Goal: Navigation & Orientation: Understand site structure

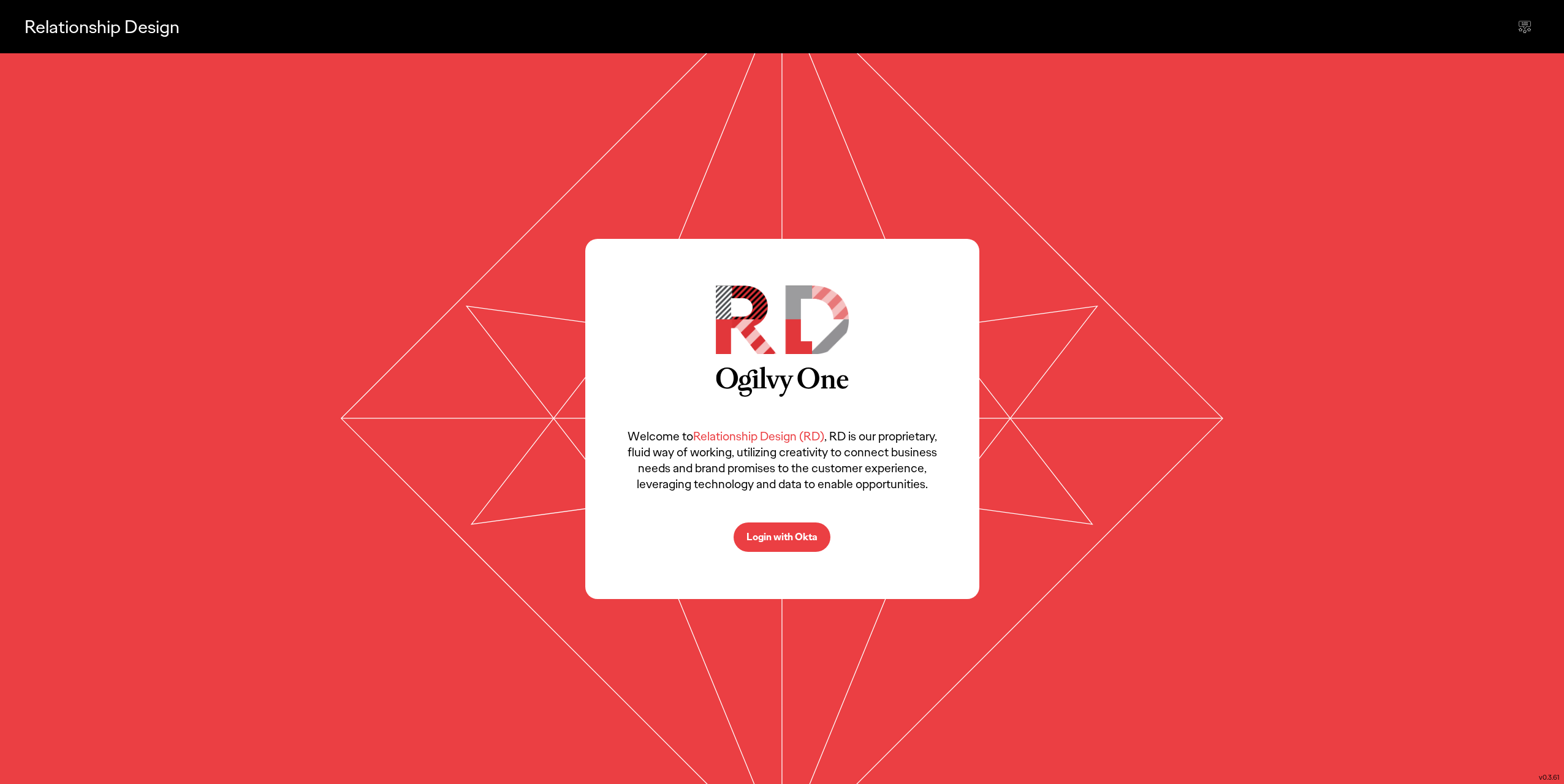
click at [785, 534] on p "Login with Okta" at bounding box center [782, 537] width 71 height 10
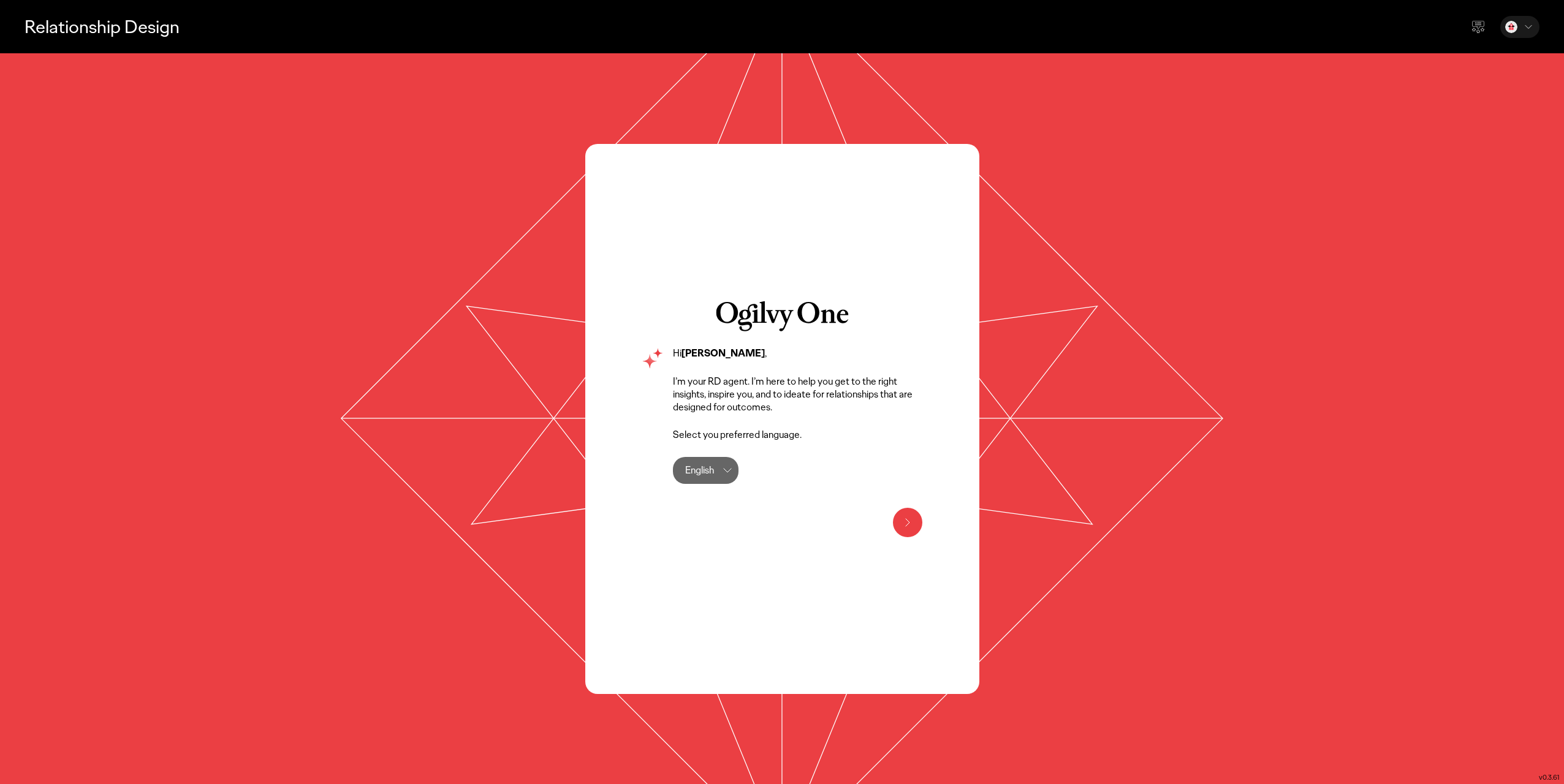
click at [915, 528] on button at bounding box center [907, 522] width 29 height 29
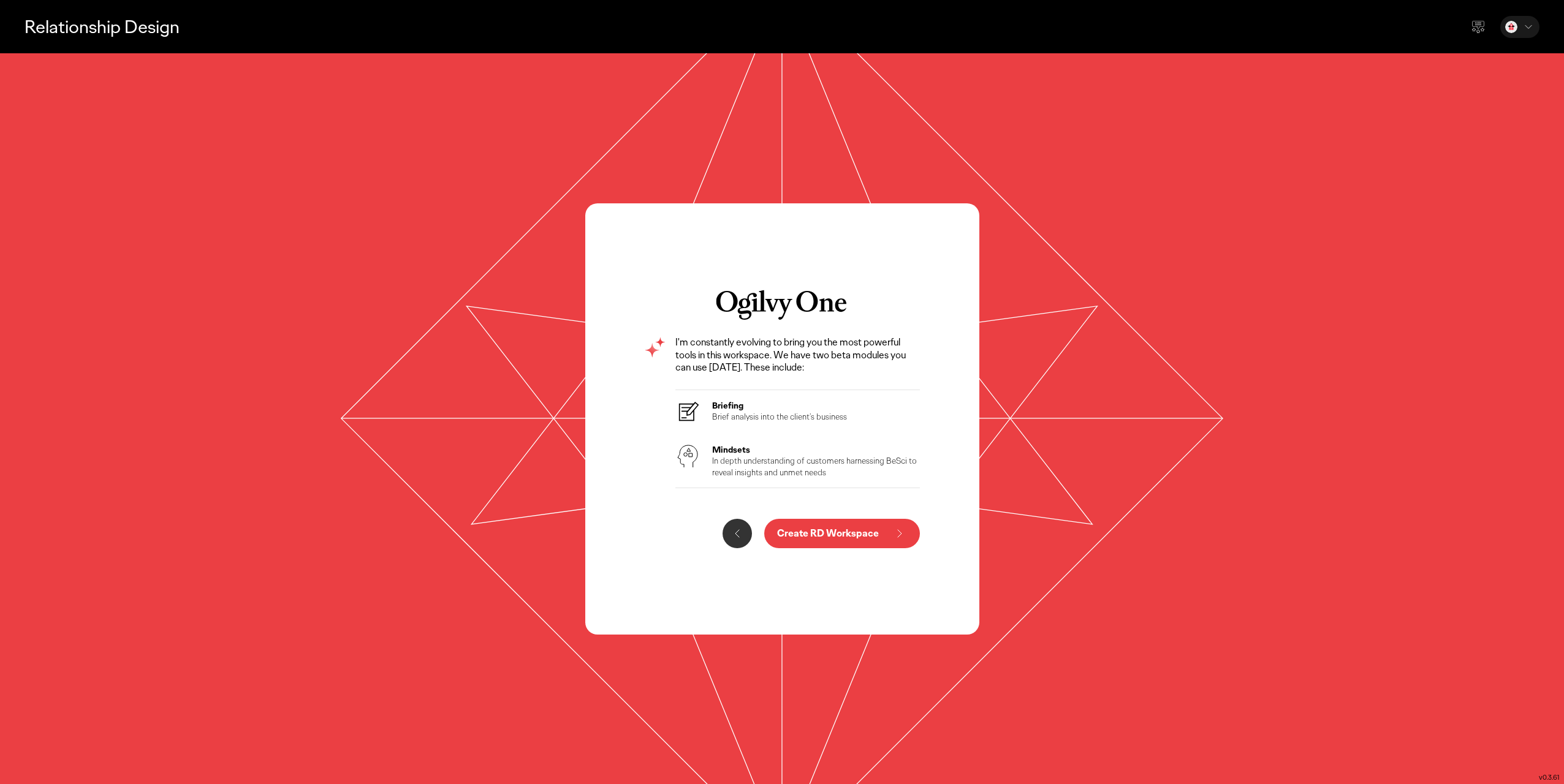
click at [775, 458] on p "In depth understanding of customers harnessing BeSci to reveal insights and unm…" at bounding box center [816, 465] width 209 height 22
click at [119, 23] on p "Relationship Design" at bounding box center [102, 26] width 155 height 25
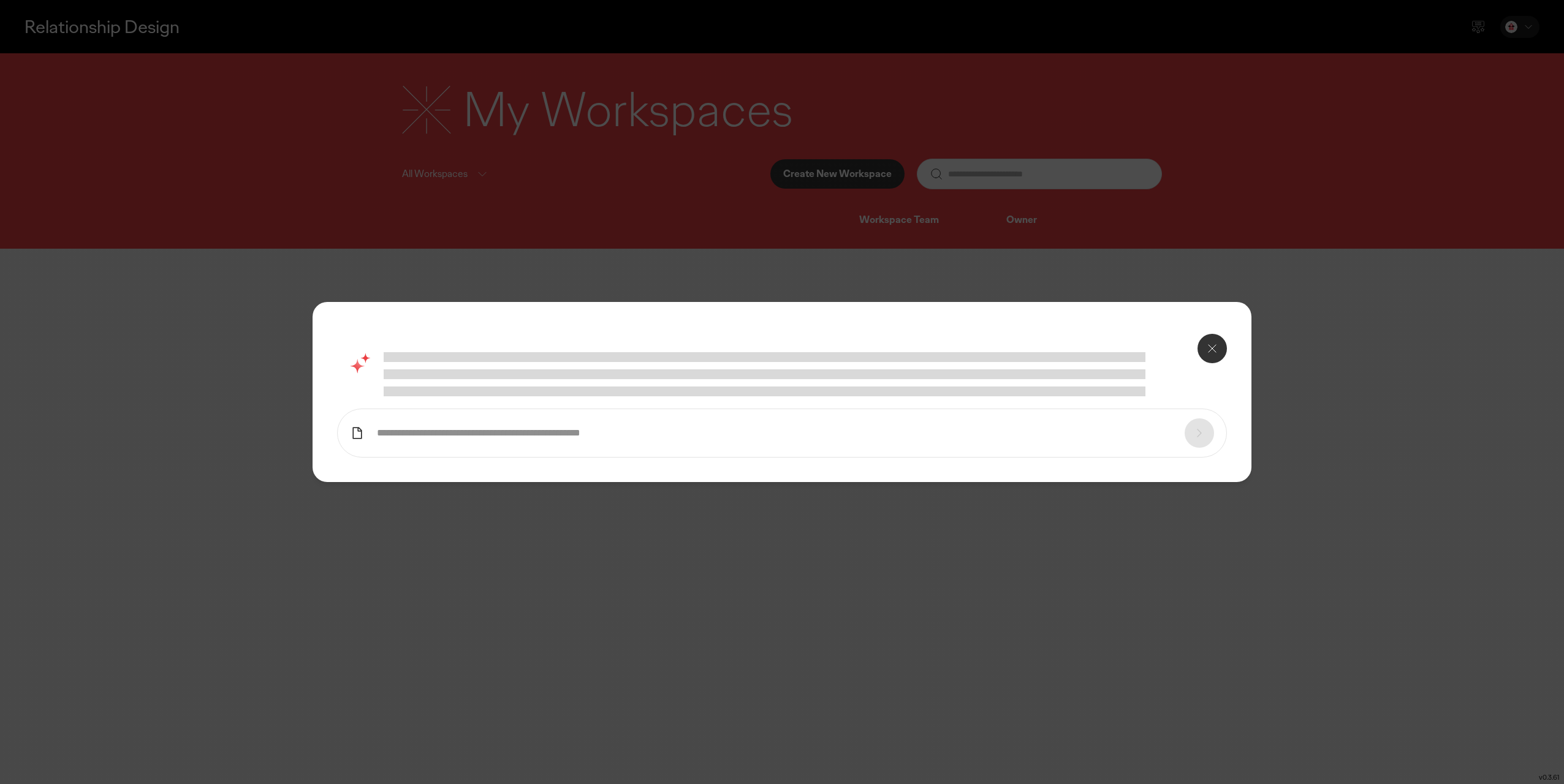
click at [1220, 359] on button at bounding box center [1212, 348] width 29 height 29
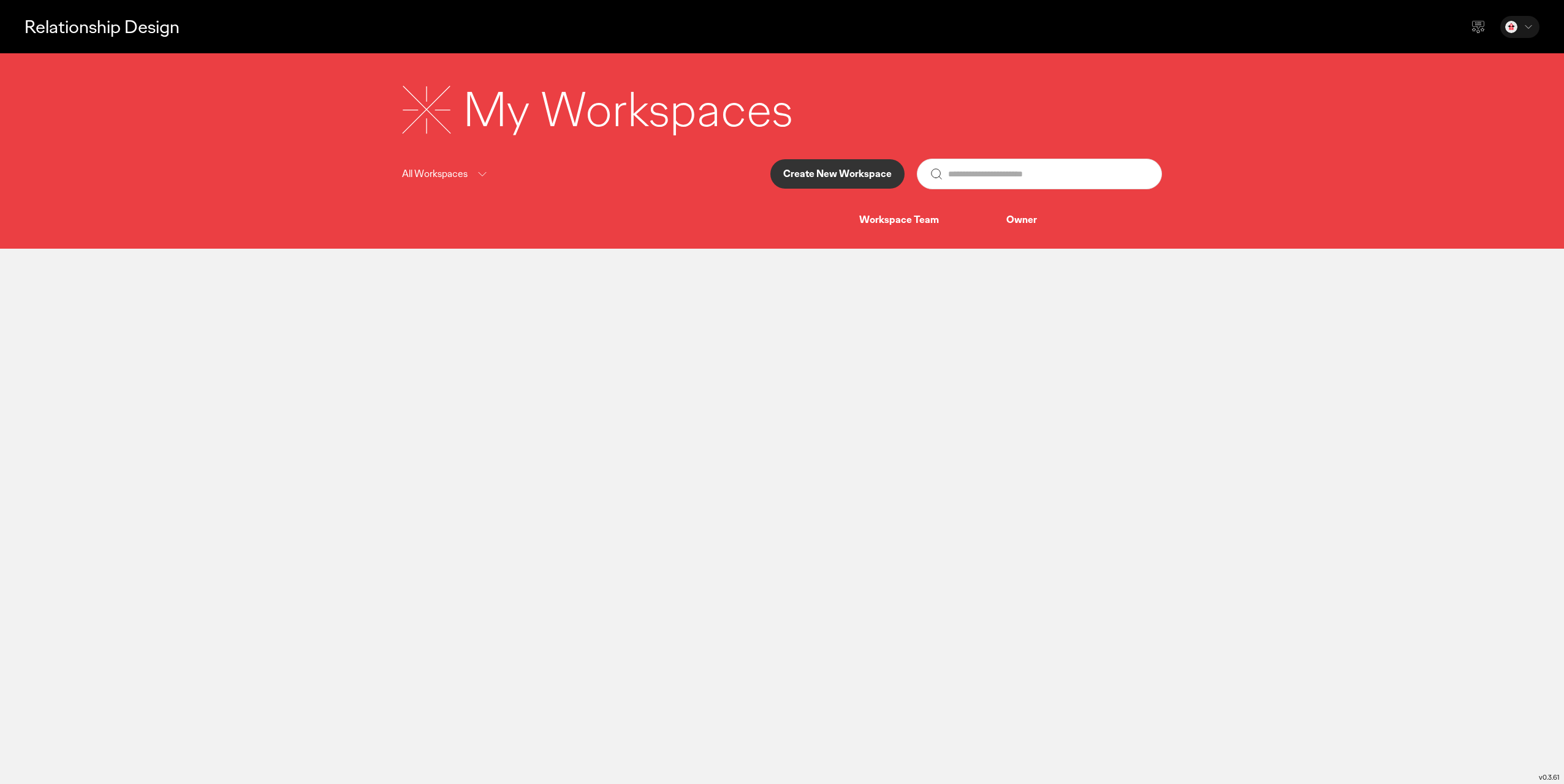
click at [1531, 32] on icon at bounding box center [1529, 26] width 12 height 12
click at [1478, 31] on icon at bounding box center [1478, 27] width 15 height 15
